Goal: Book appointment/travel/reservation

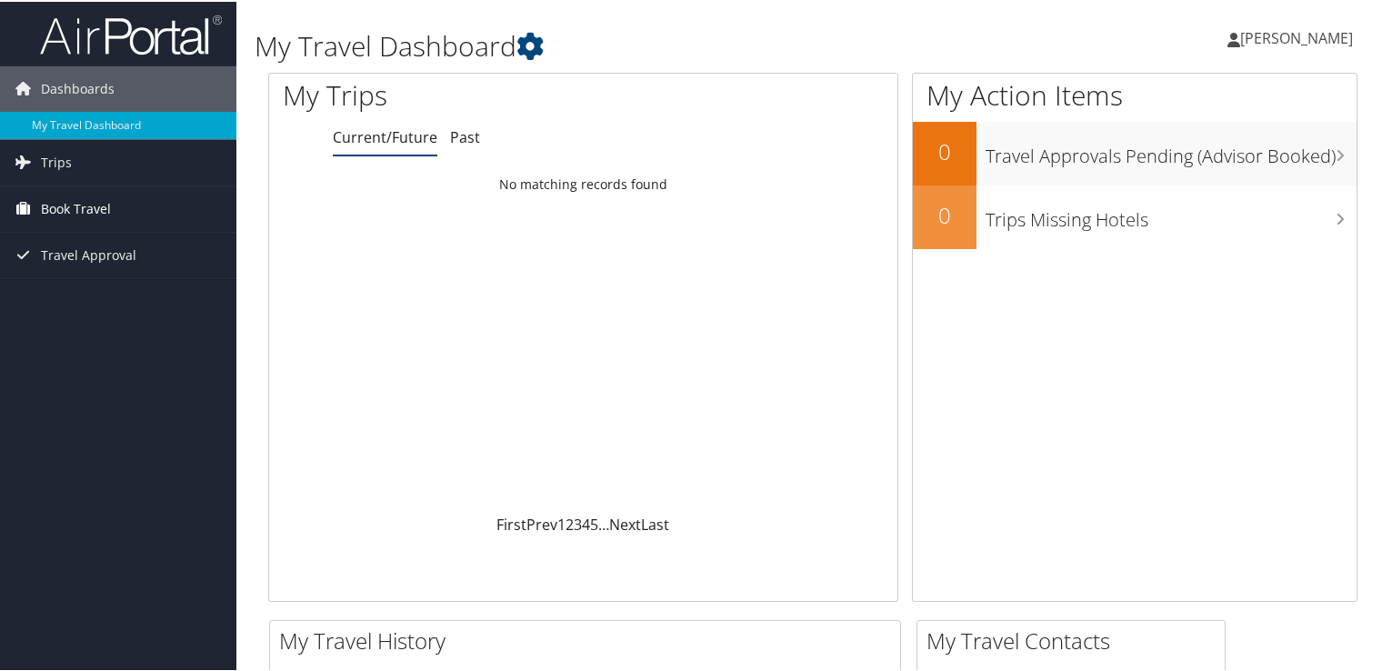
click at [73, 207] on span "Book Travel" at bounding box center [76, 207] width 70 height 45
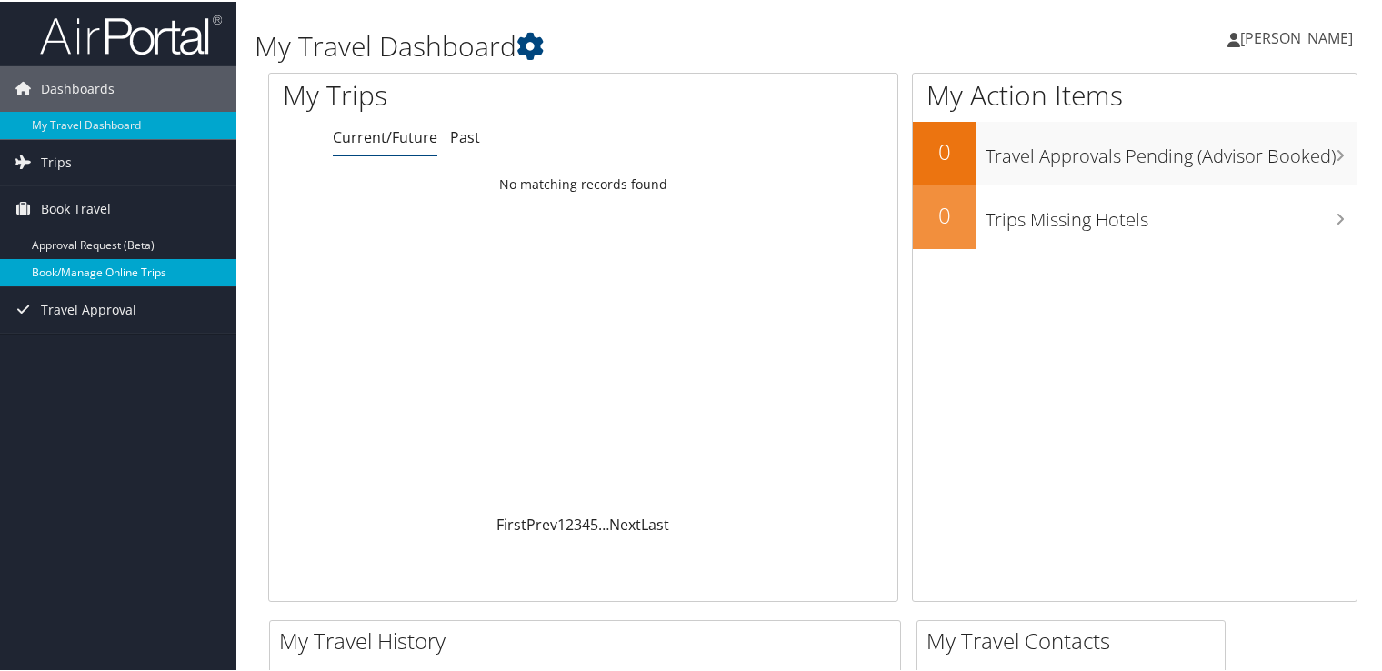
click at [64, 275] on link "Book/Manage Online Trips" at bounding box center [118, 270] width 236 height 27
